Goal: Task Accomplishment & Management: Manage account settings

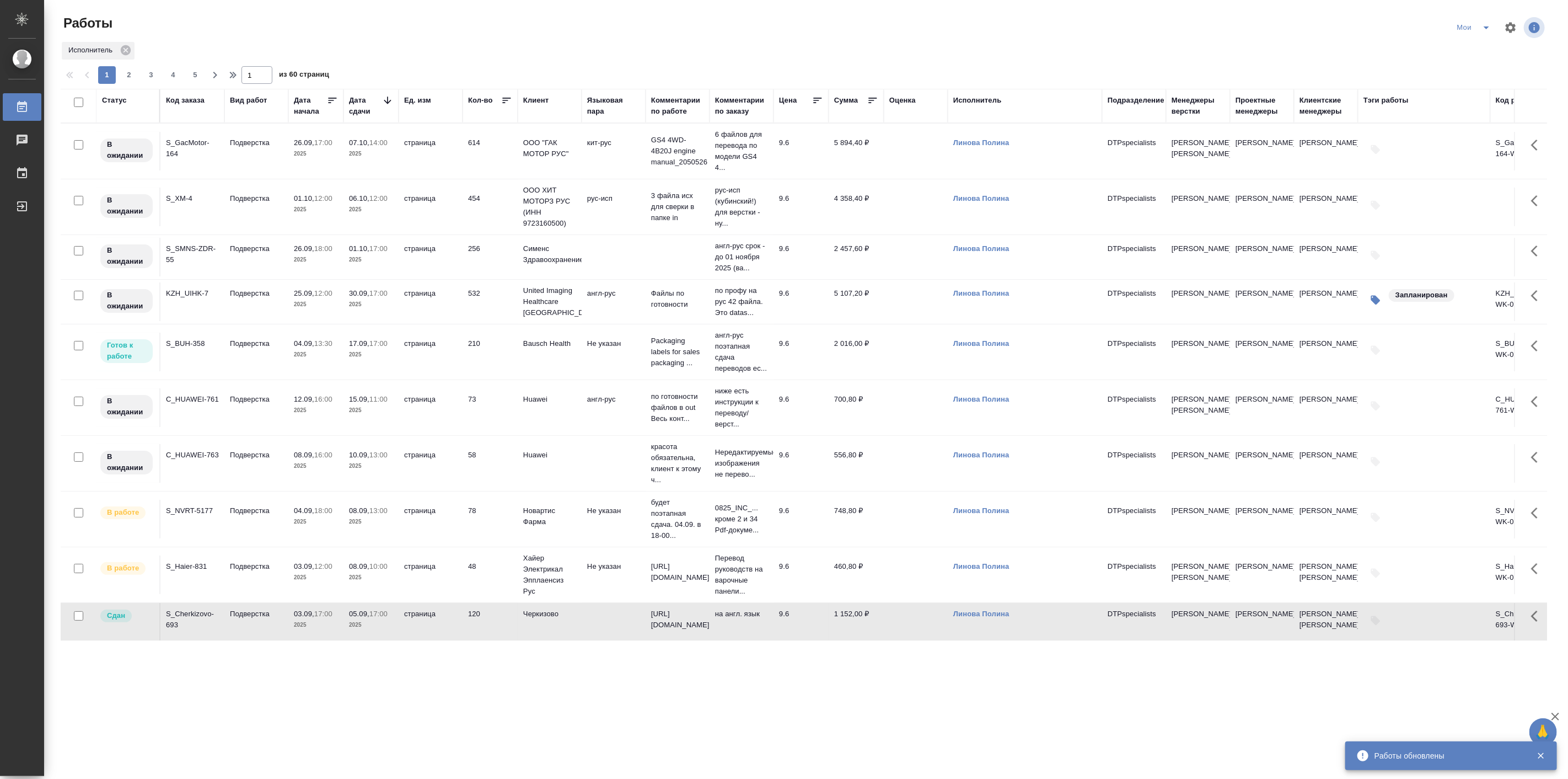
scroll to position [312, 0]
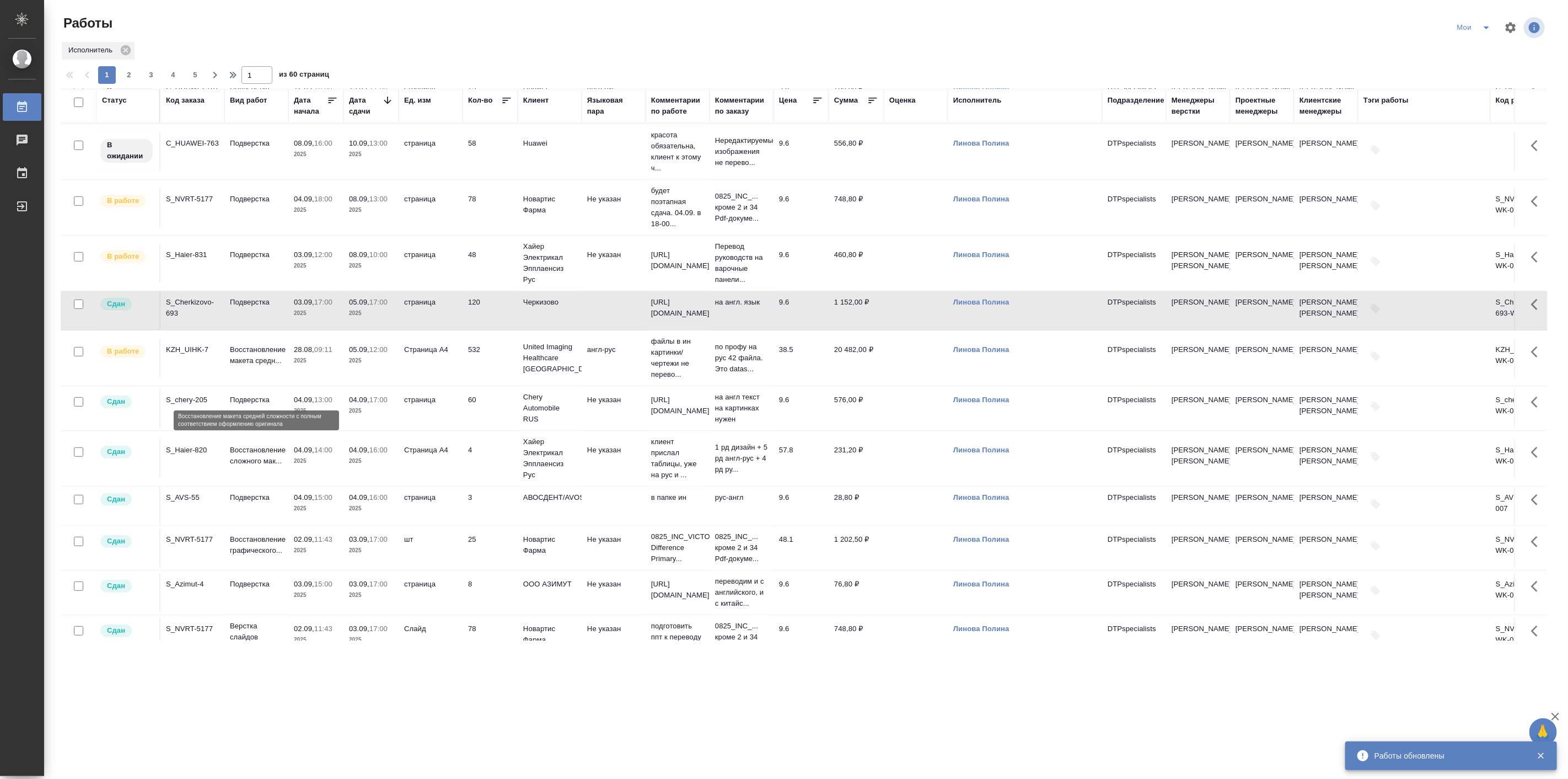
click at [239, 366] on p "Восстановление макета средн..." at bounding box center [256, 355] width 53 height 22
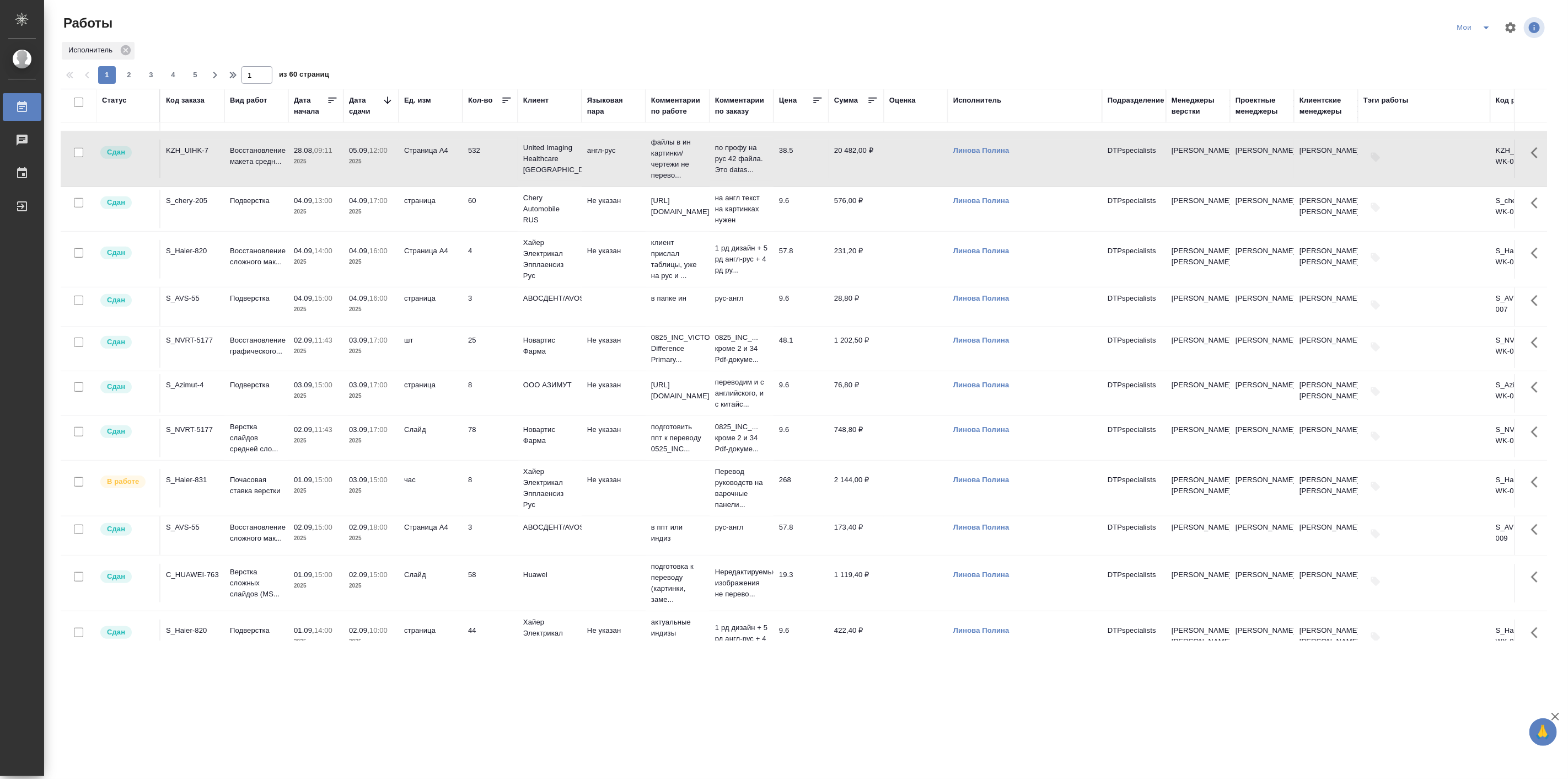
scroll to position [516, 0]
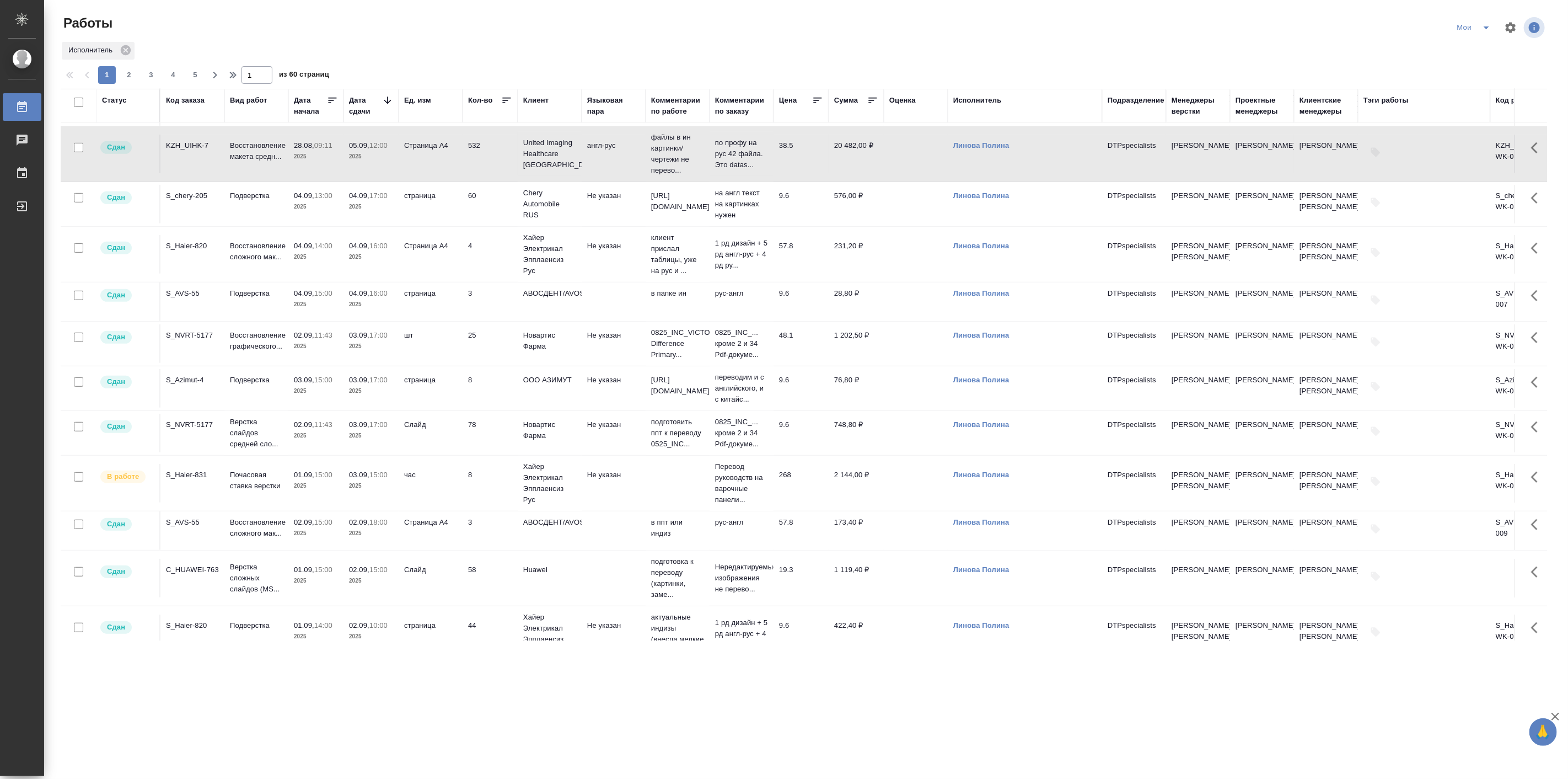
click at [327, 665] on div ".cls-1 fill:#fff; AWATERA Linova Polina Работы 0 Чаты График Выйти Работы Мои И…" at bounding box center [784, 389] width 1568 height 779
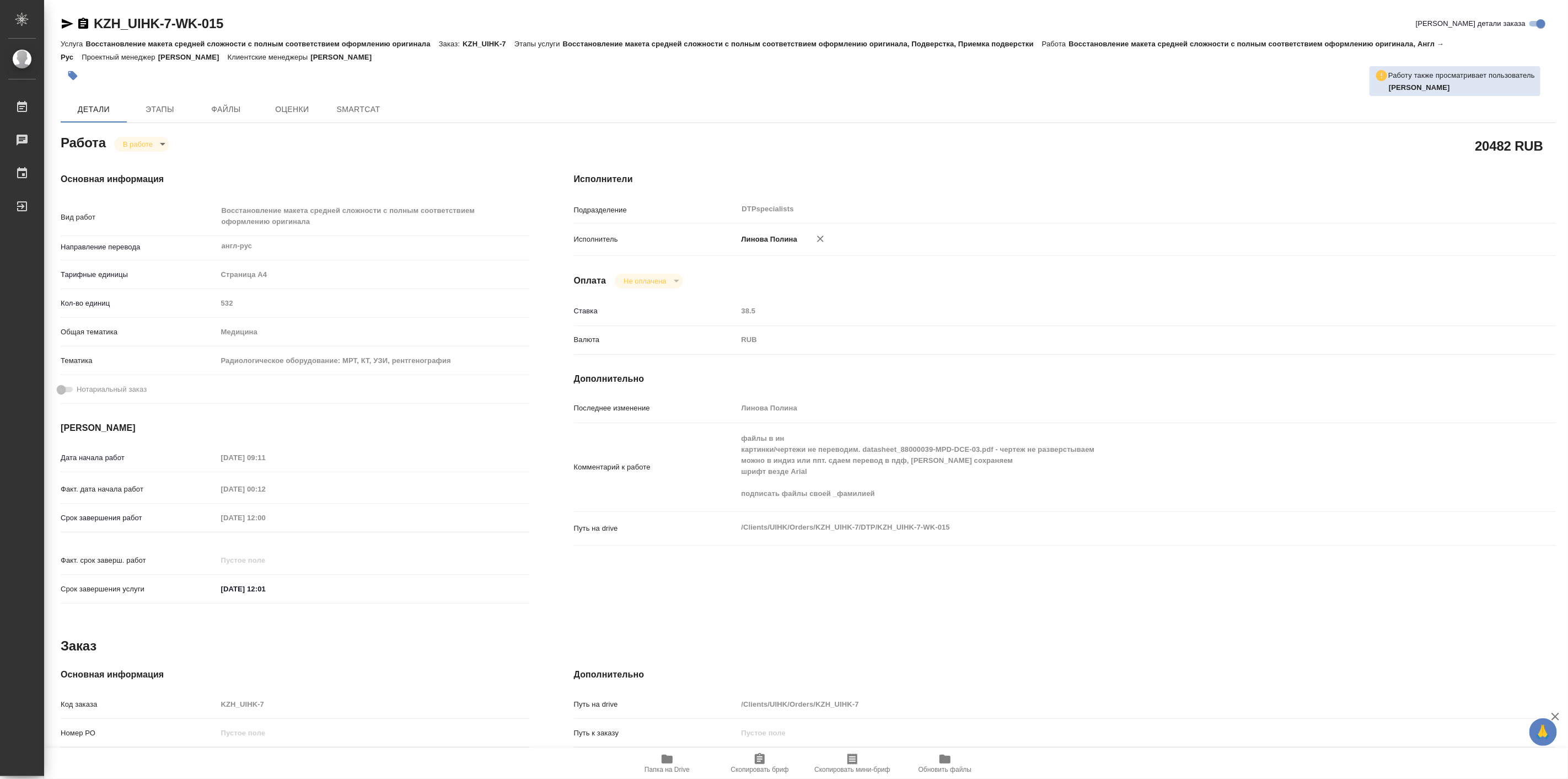
type textarea "x"
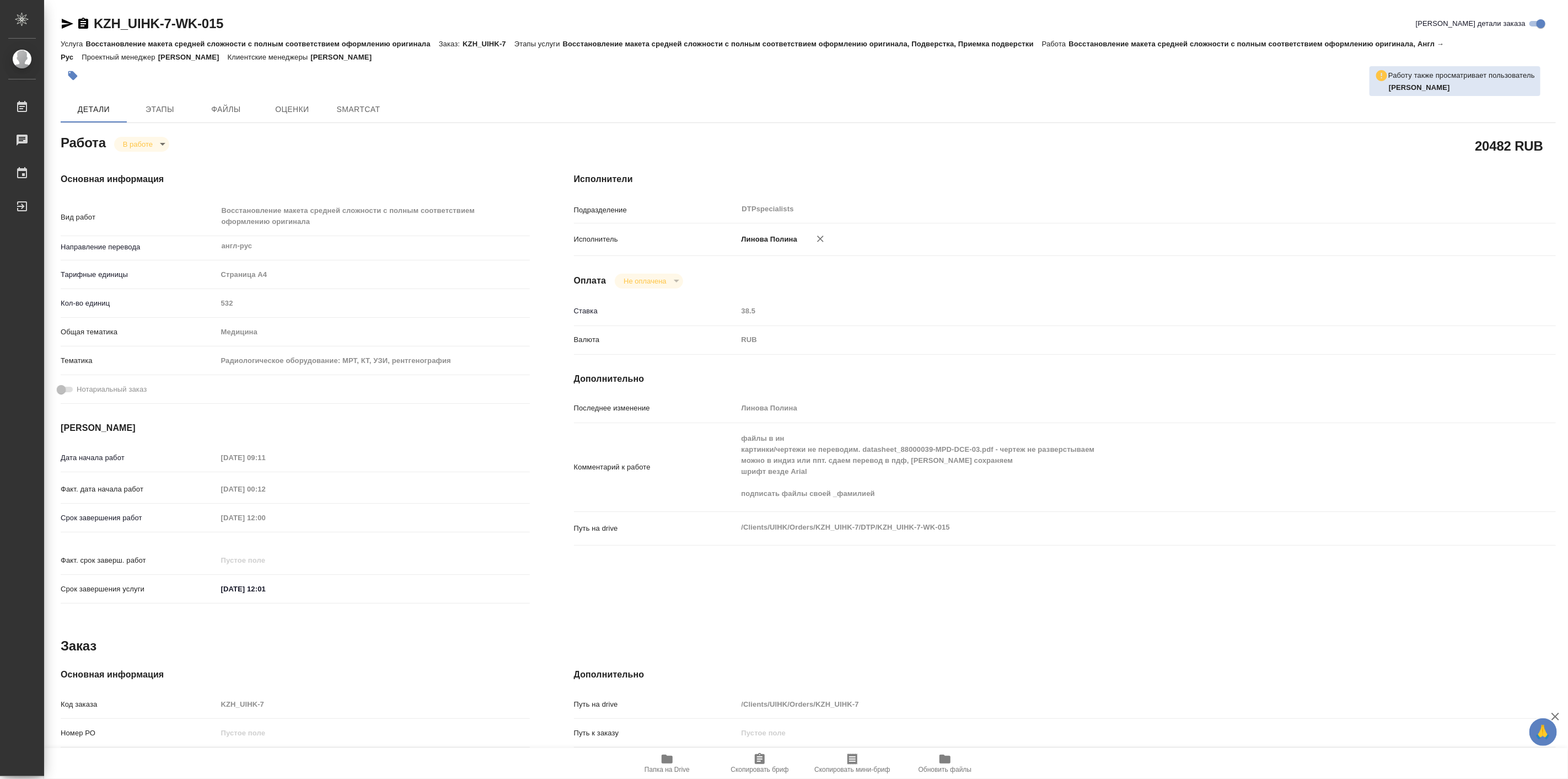
type textarea "x"
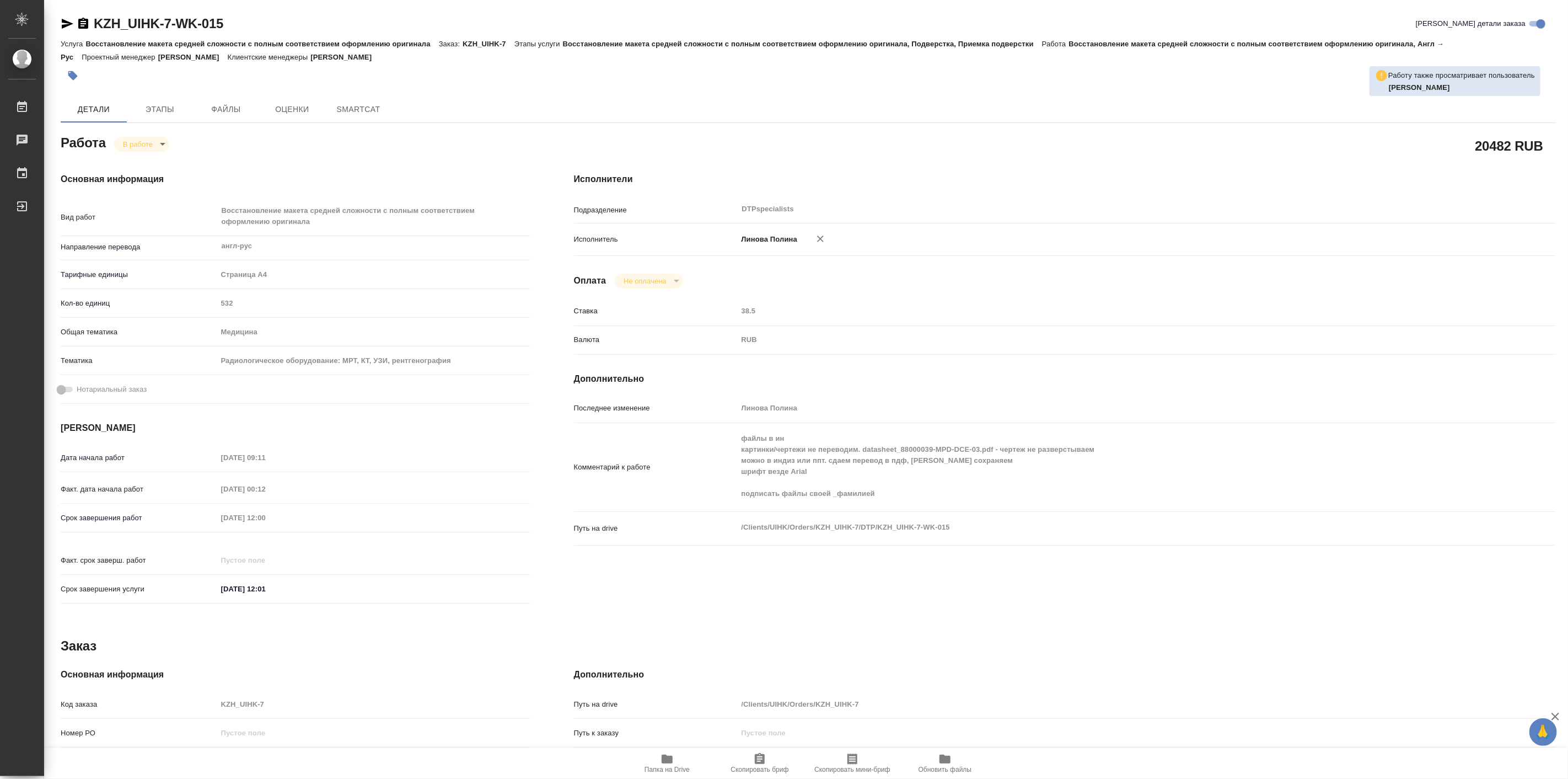
type textarea "x"
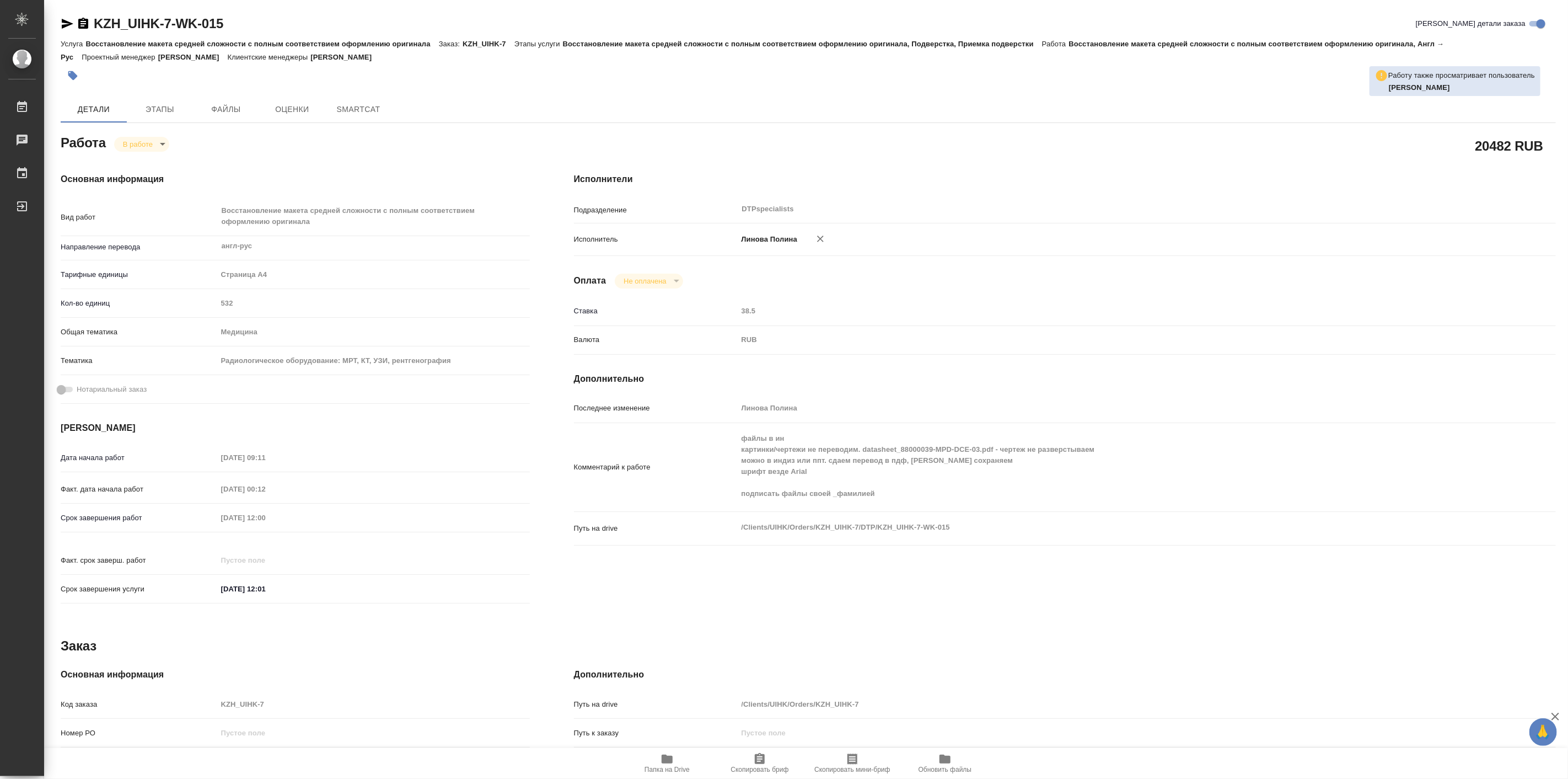
type textarea "x"
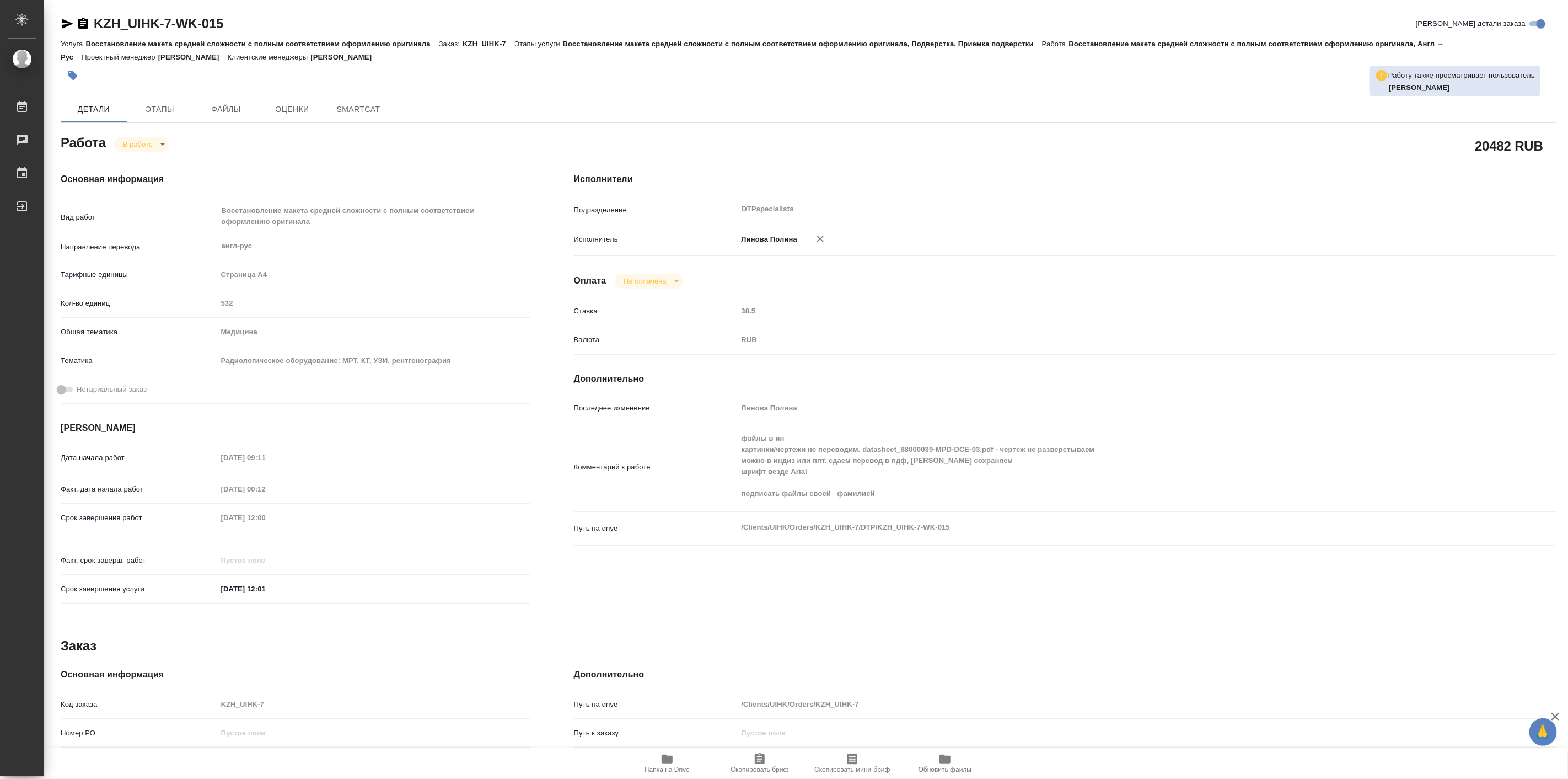
type textarea "x"
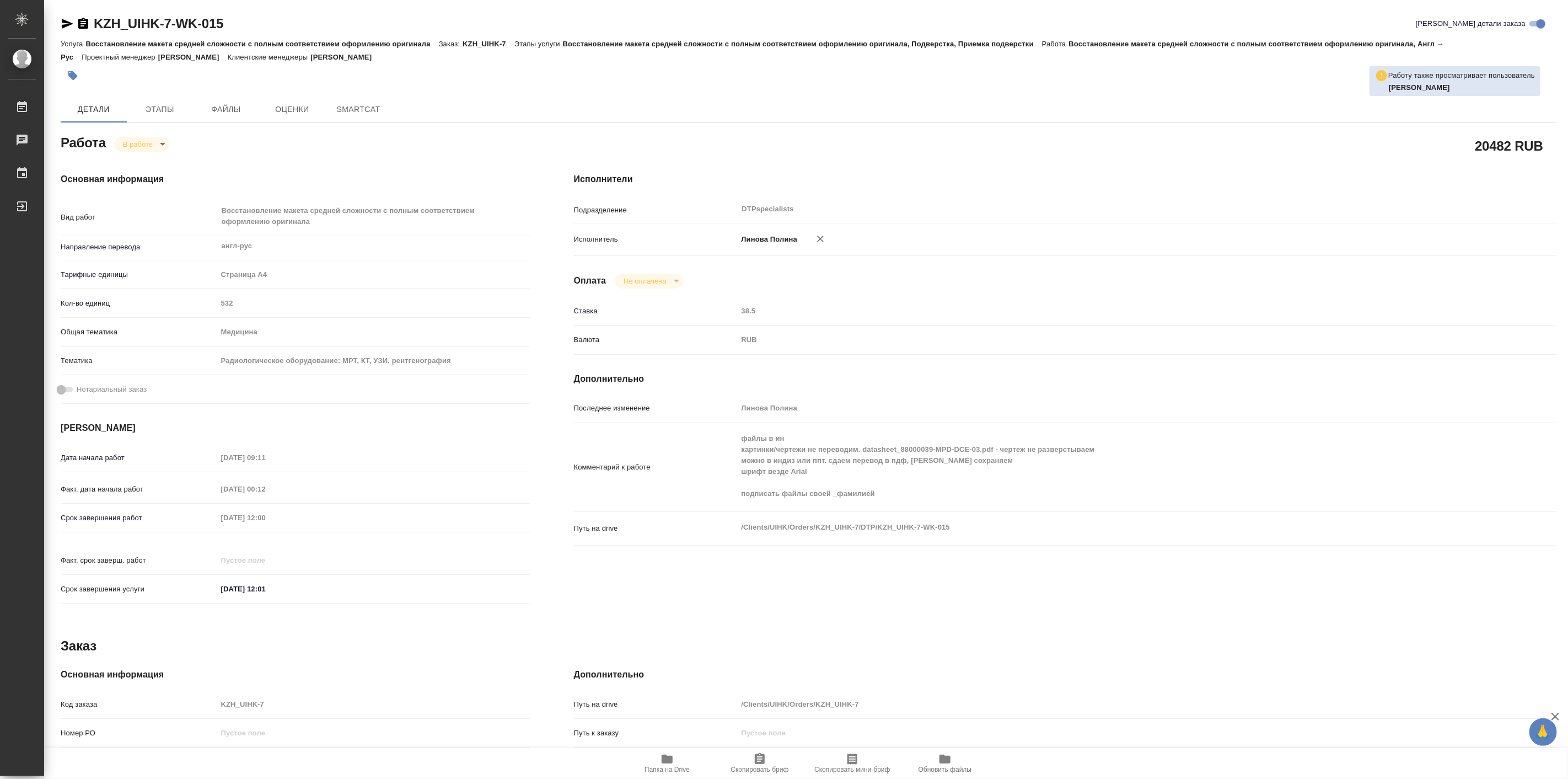
click at [652, 767] on span "Папка на Drive" at bounding box center [667, 769] width 45 height 8
type textarea "x"
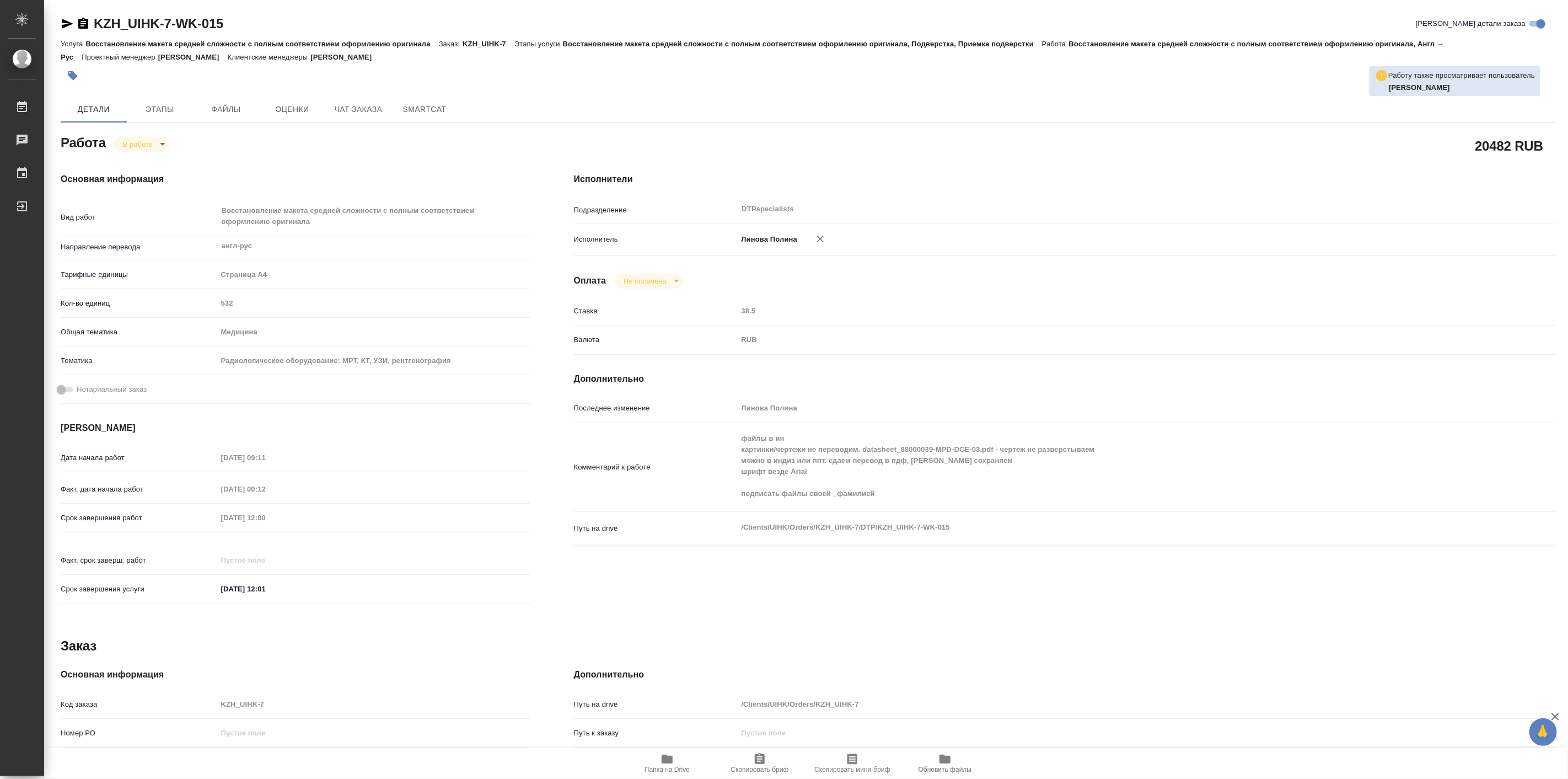
type textarea "x"
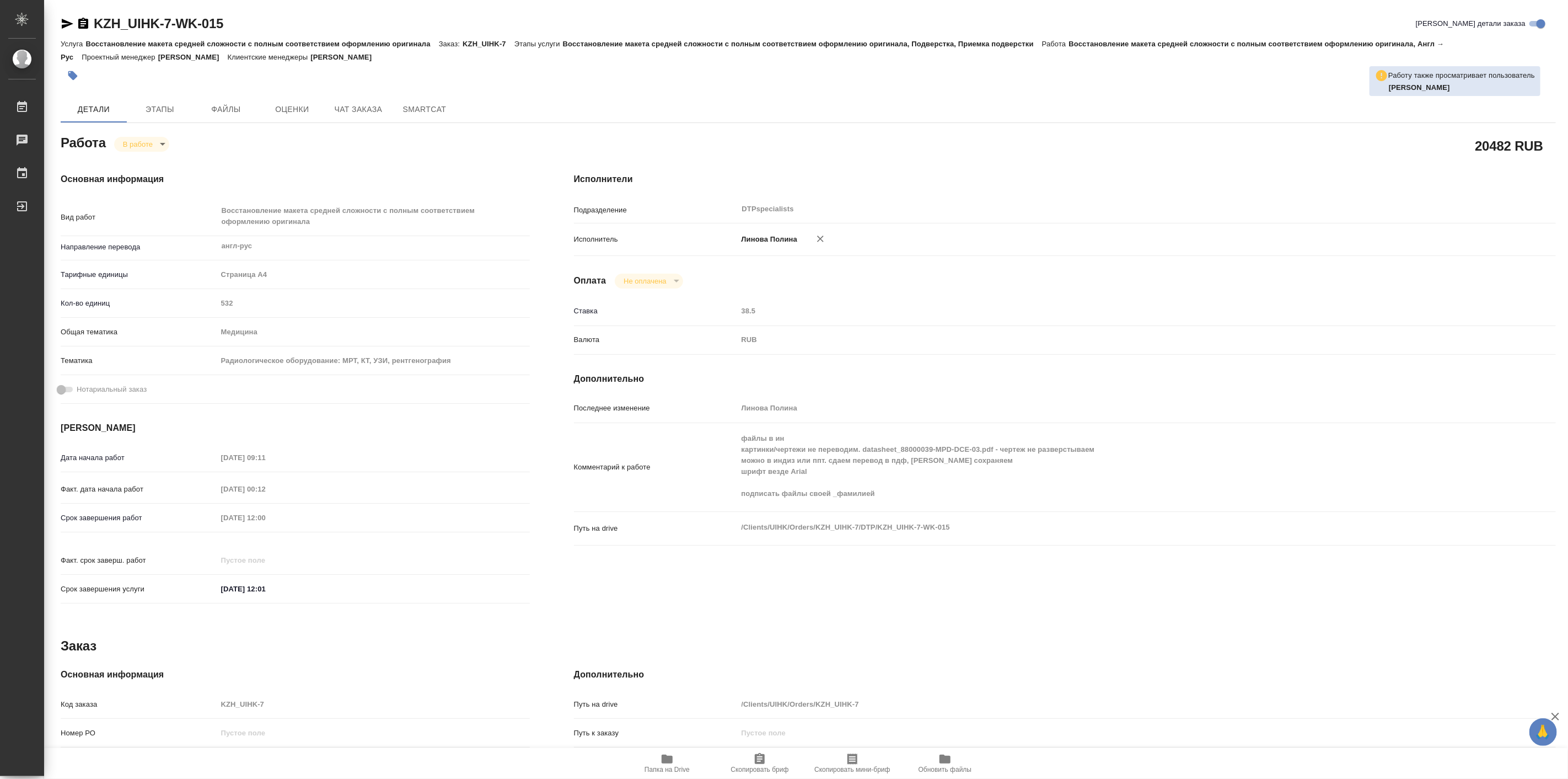
type textarea "x"
click at [141, 144] on body "🙏 .cls-1 fill:#fff; AWATERA Linova Polina Работы 0 Чаты График Выйти KZH_UIHK-7…" at bounding box center [784, 389] width 1568 height 779
drag, startPoint x: 158, startPoint y: 161, endPoint x: 237, endPoint y: 301, distance: 160.8
click at [158, 161] on button "Выполнен" at bounding box center [142, 163] width 40 height 12
type textarea "x"
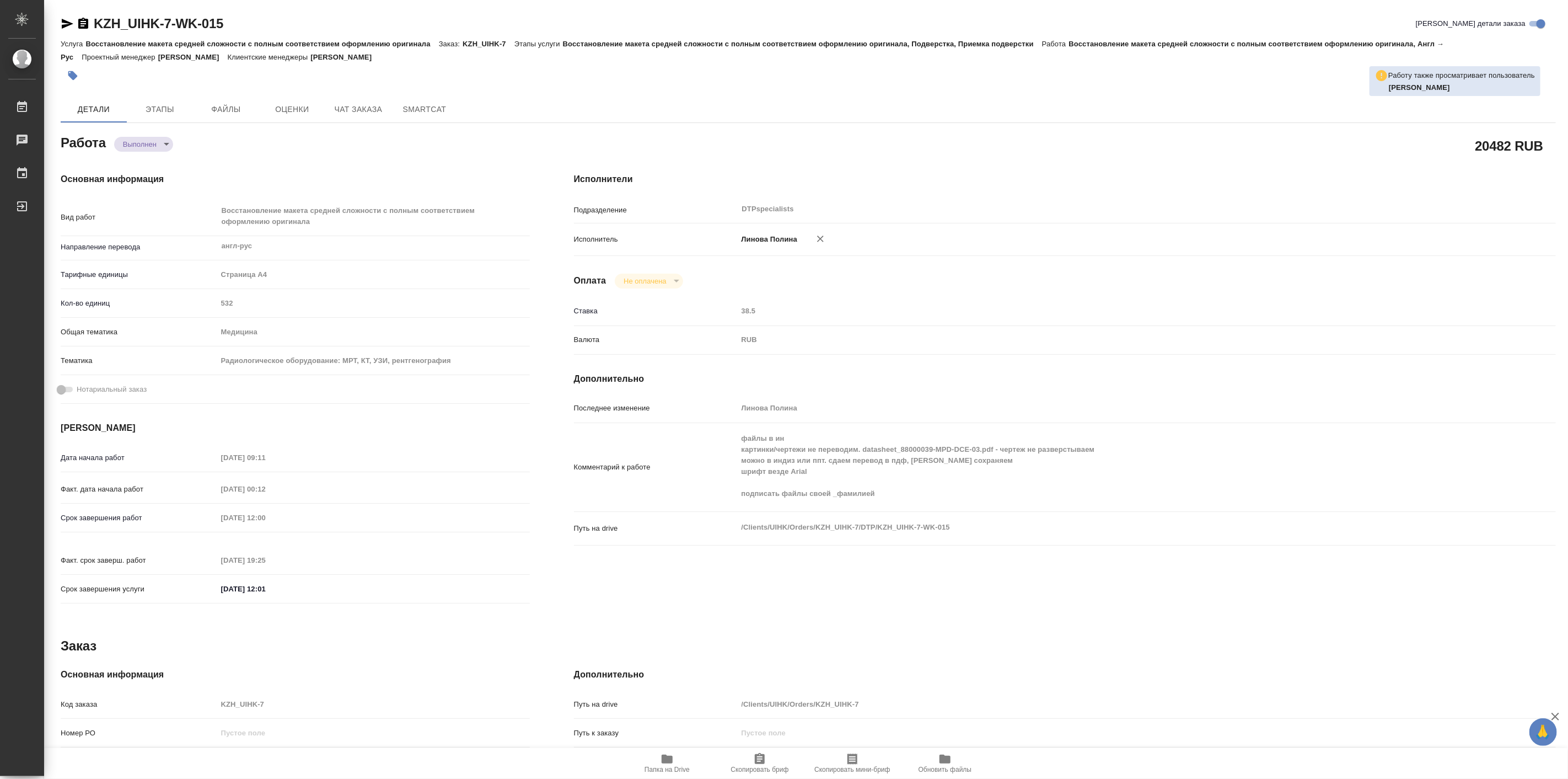
type textarea "x"
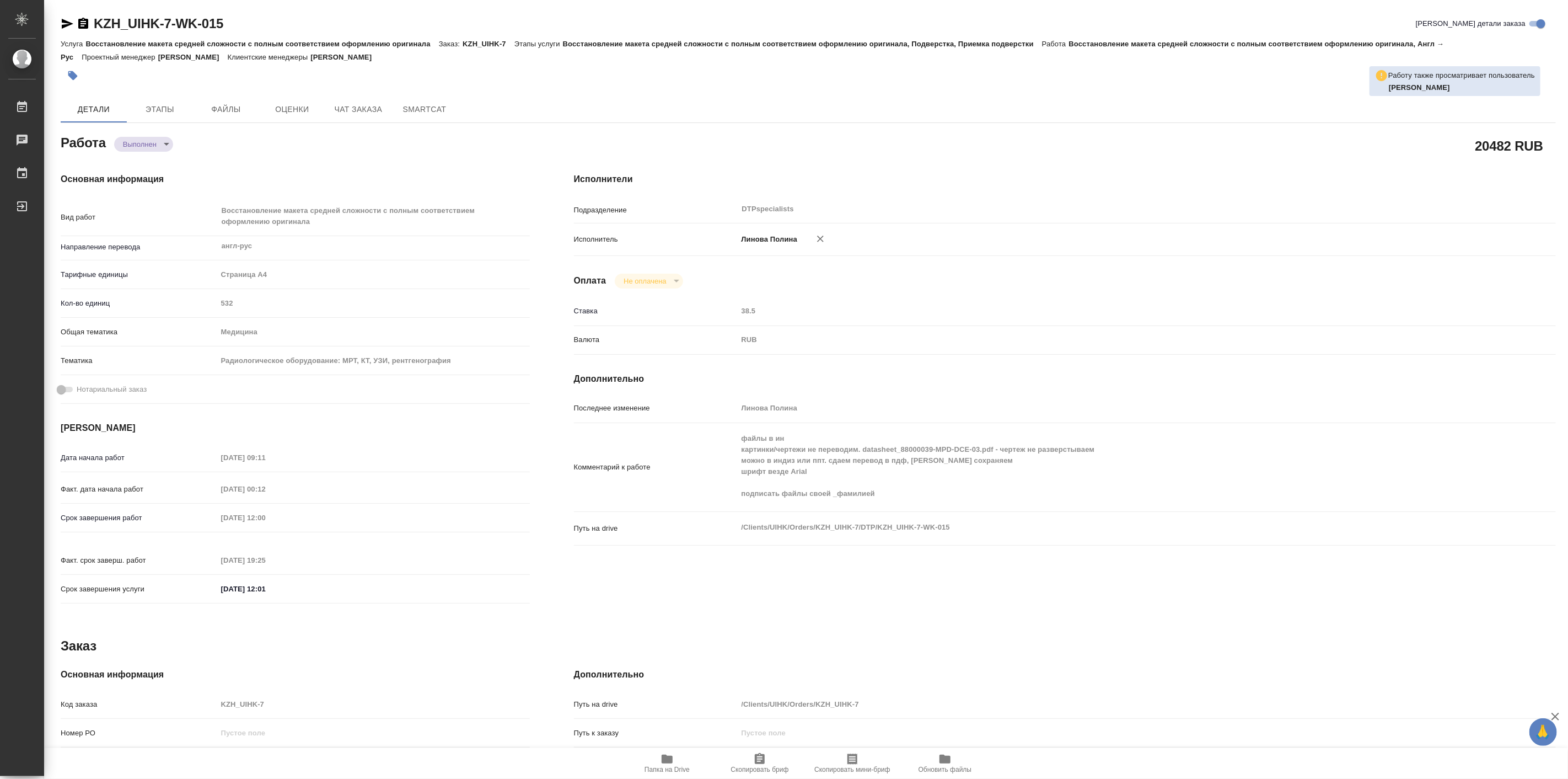
type textarea "x"
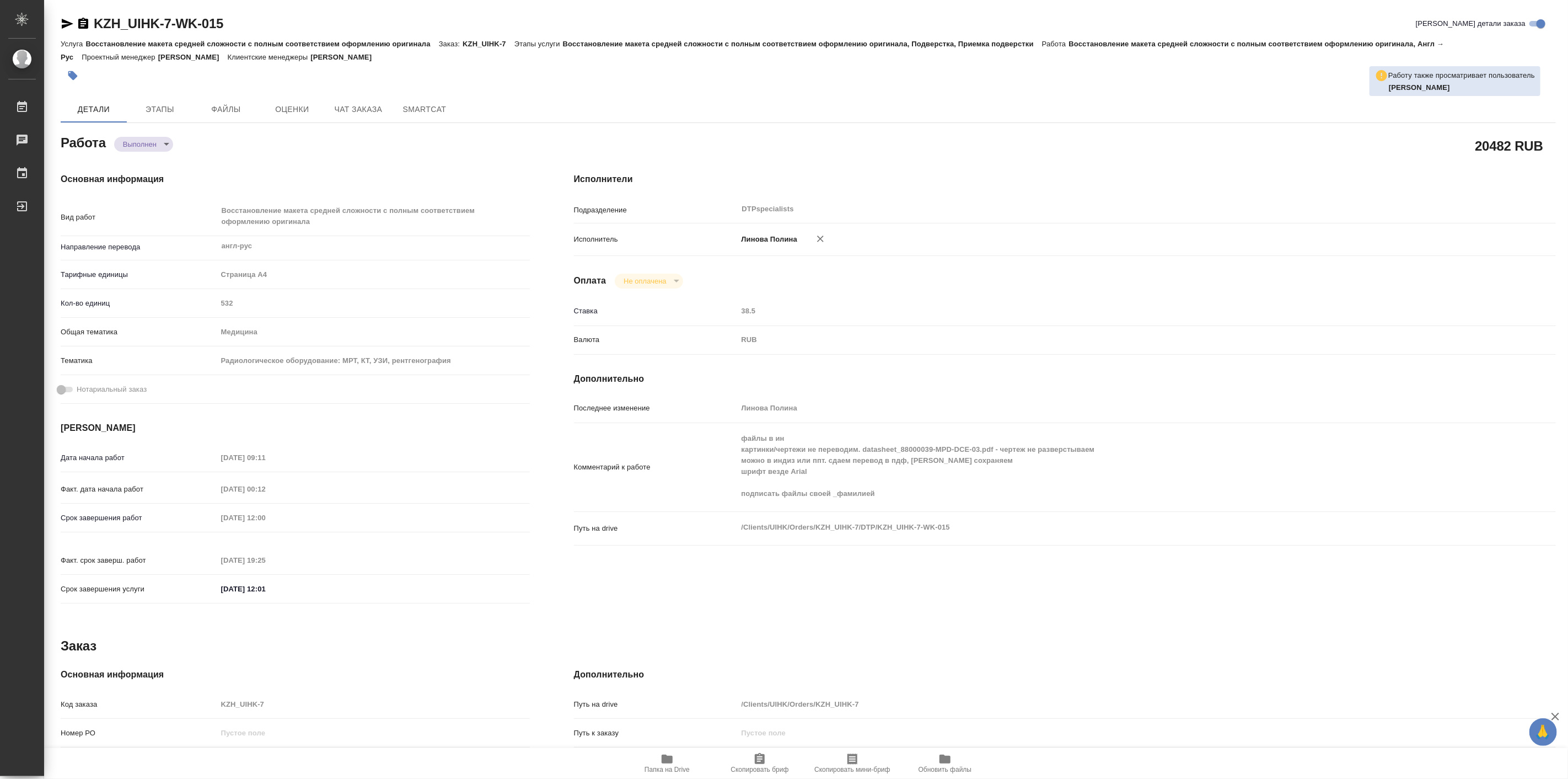
type textarea "x"
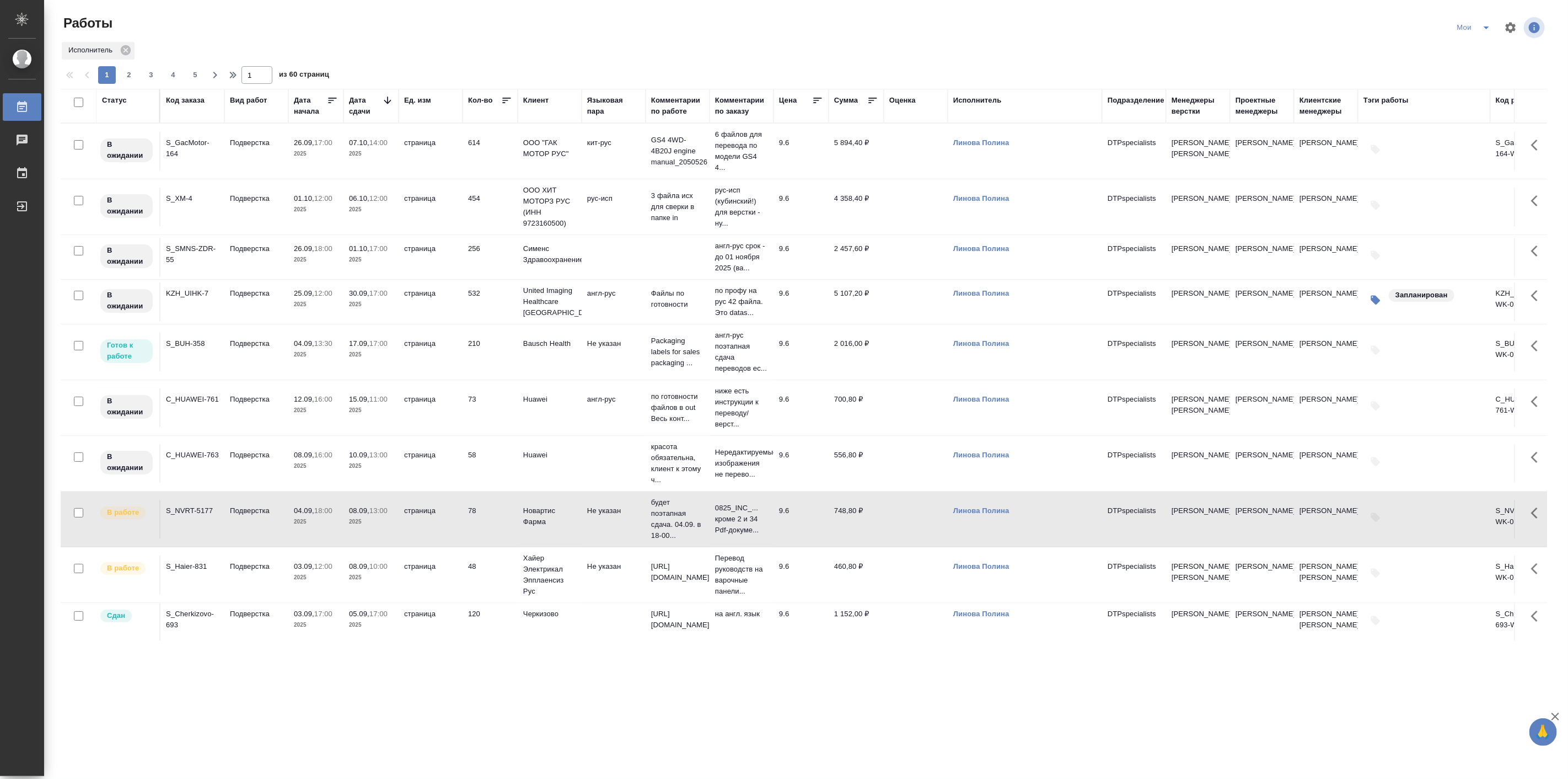
scroll to position [204, 0]
